Goal: Find specific page/section: Find specific page/section

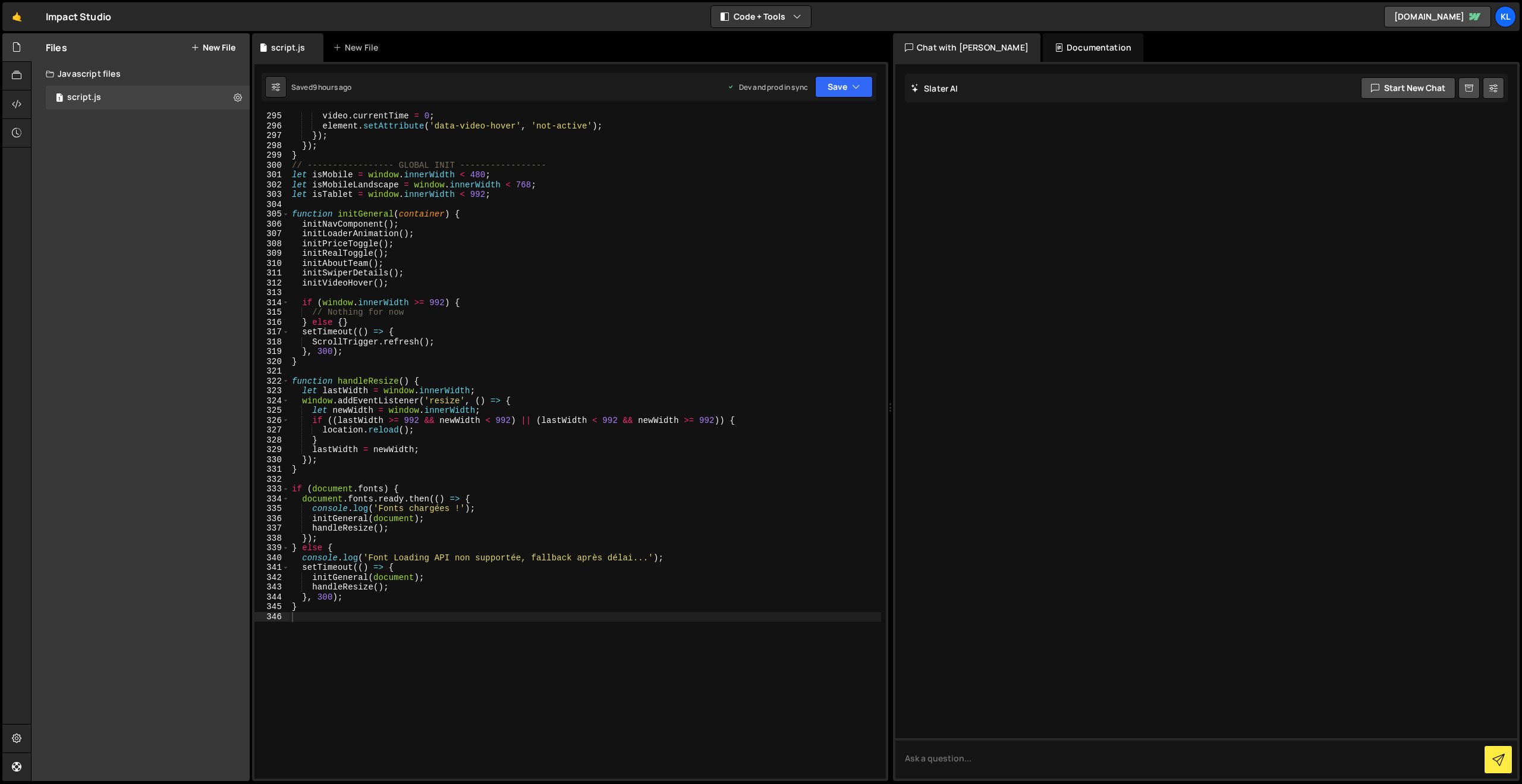
scroll to position [2885, 0]
click at [15, 16] on link "🤙" at bounding box center [17, 17] width 29 height 29
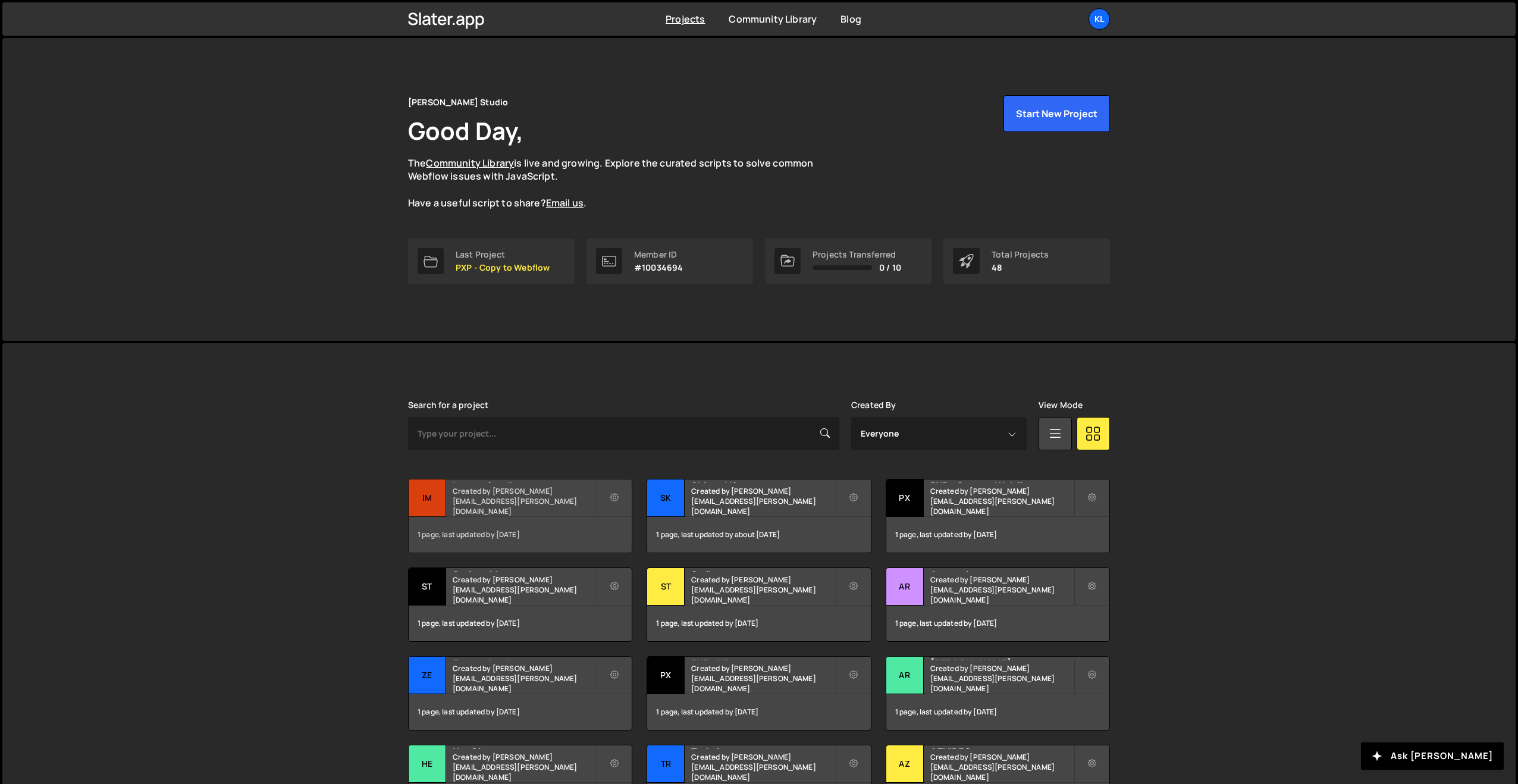
scroll to position [2, 0]
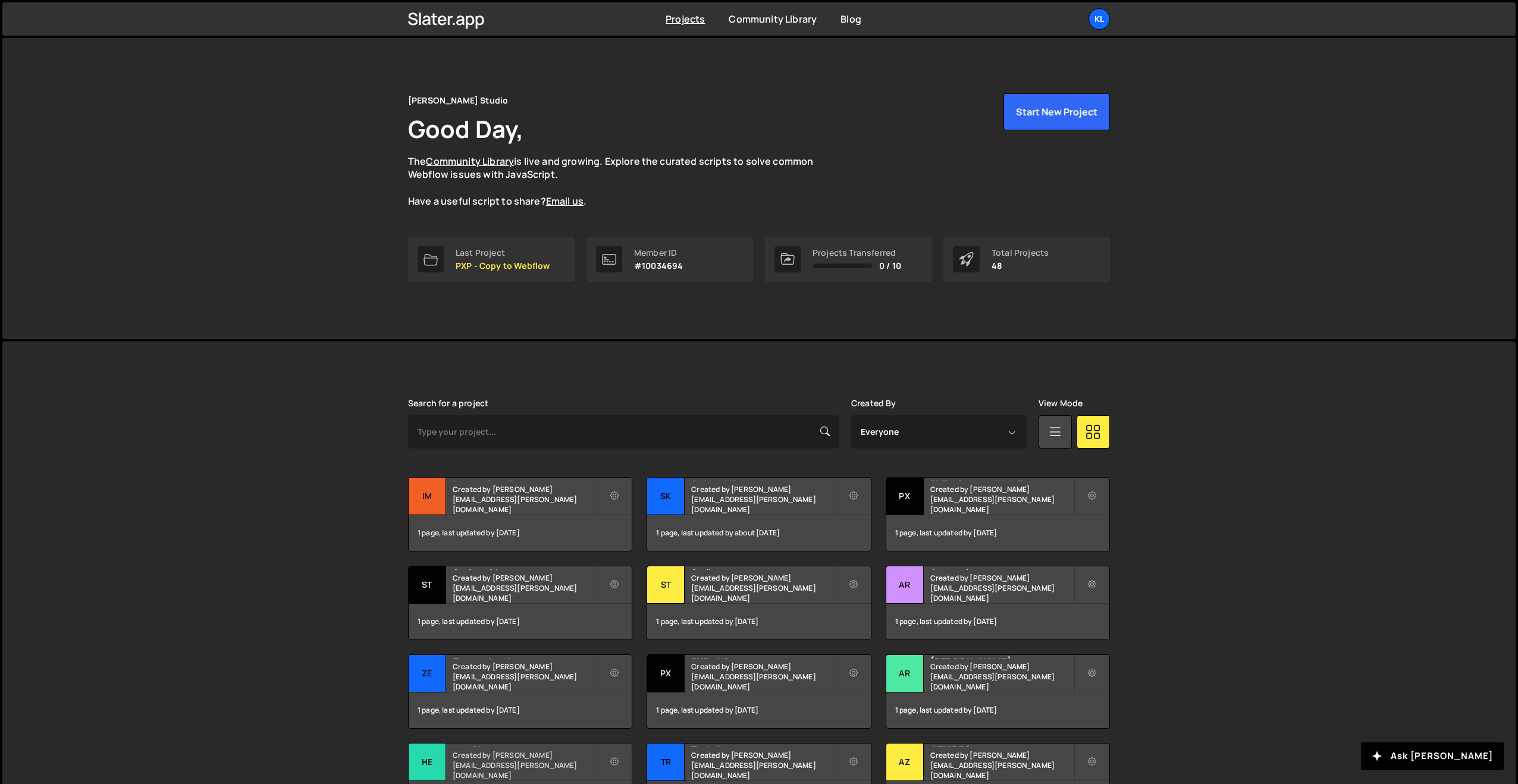
click at [475, 747] on h2 "HeySimon" at bounding box center [524, 745] width 144 height 3
